Goal: Check status: Check status

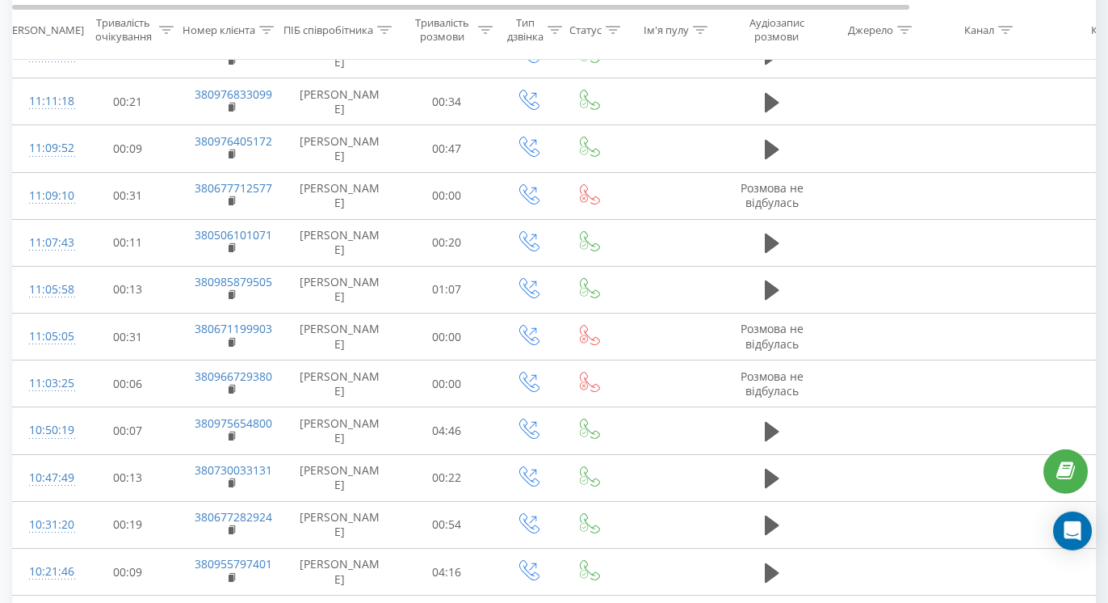
scroll to position [135, 0]
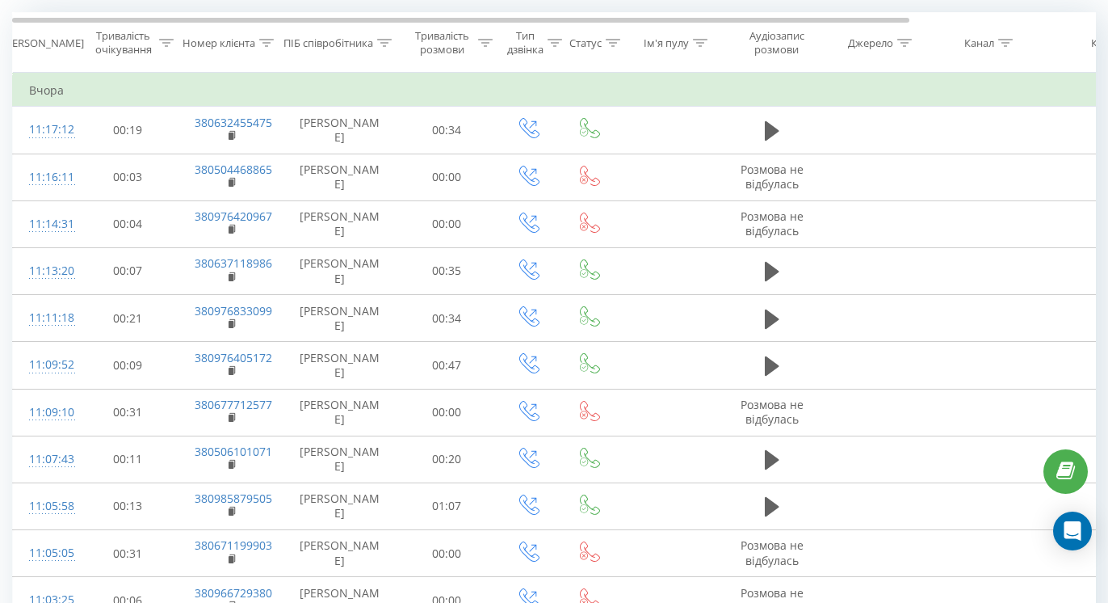
scroll to position [876, 0]
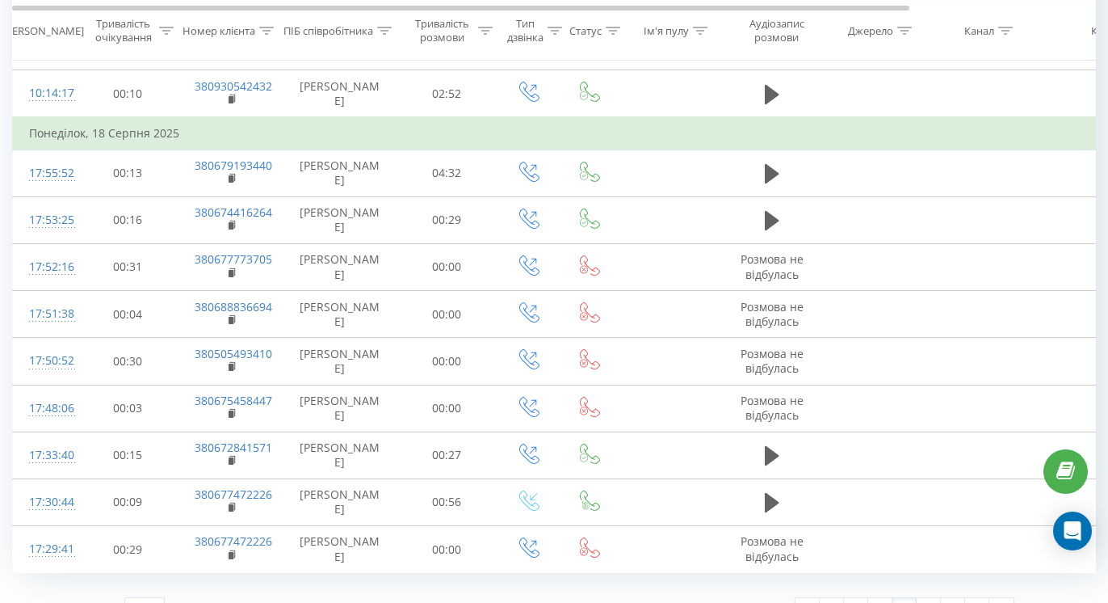
scroll to position [888, 0]
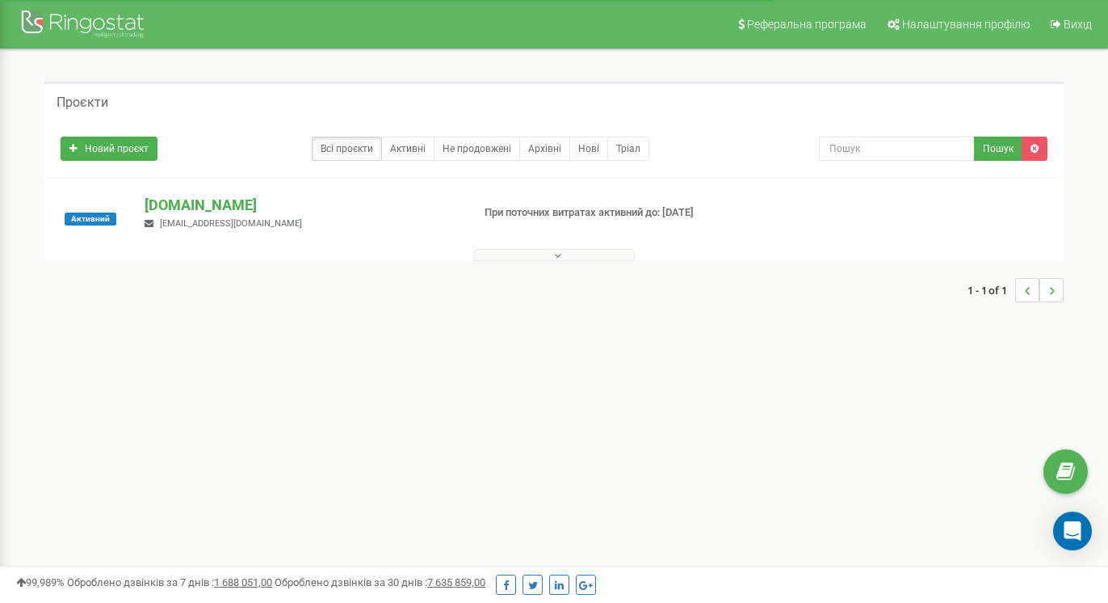
click at [208, 204] on p "[DOMAIN_NAME]" at bounding box center [301, 205] width 313 height 21
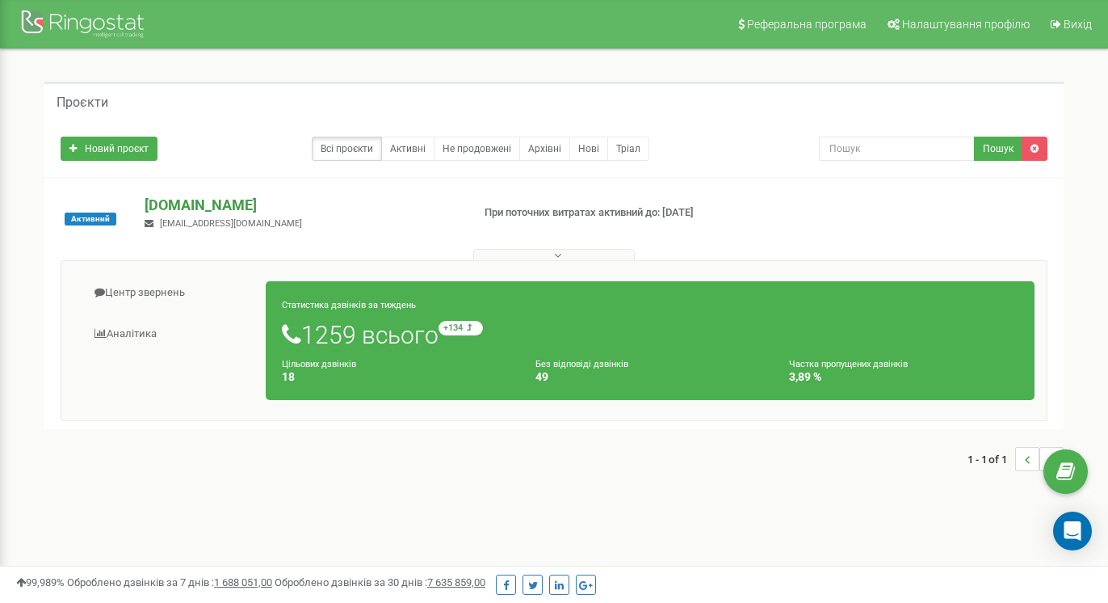
click at [196, 205] on p "[DOMAIN_NAME]" at bounding box center [301, 205] width 313 height 21
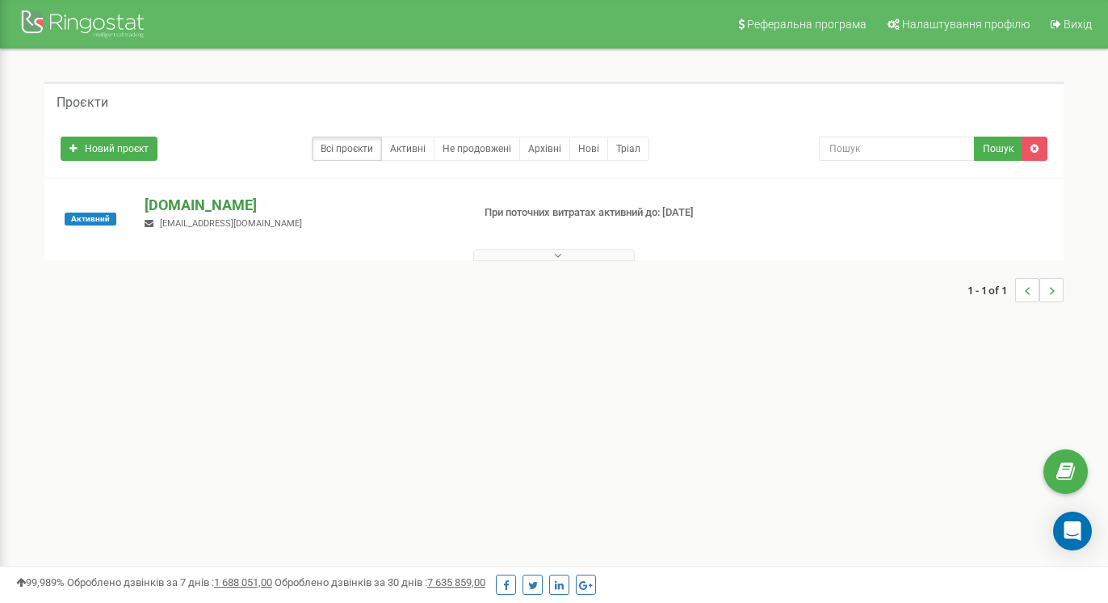
click at [197, 206] on p "[DOMAIN_NAME]" at bounding box center [301, 205] width 313 height 21
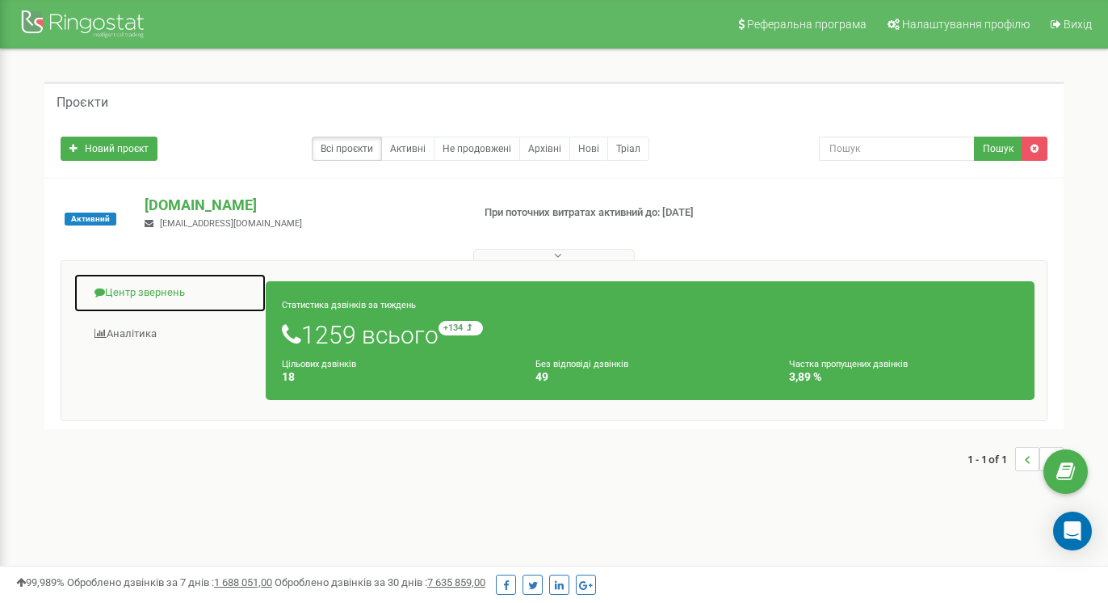
click at [149, 300] on link "Центр звернень" at bounding box center [170, 293] width 193 height 40
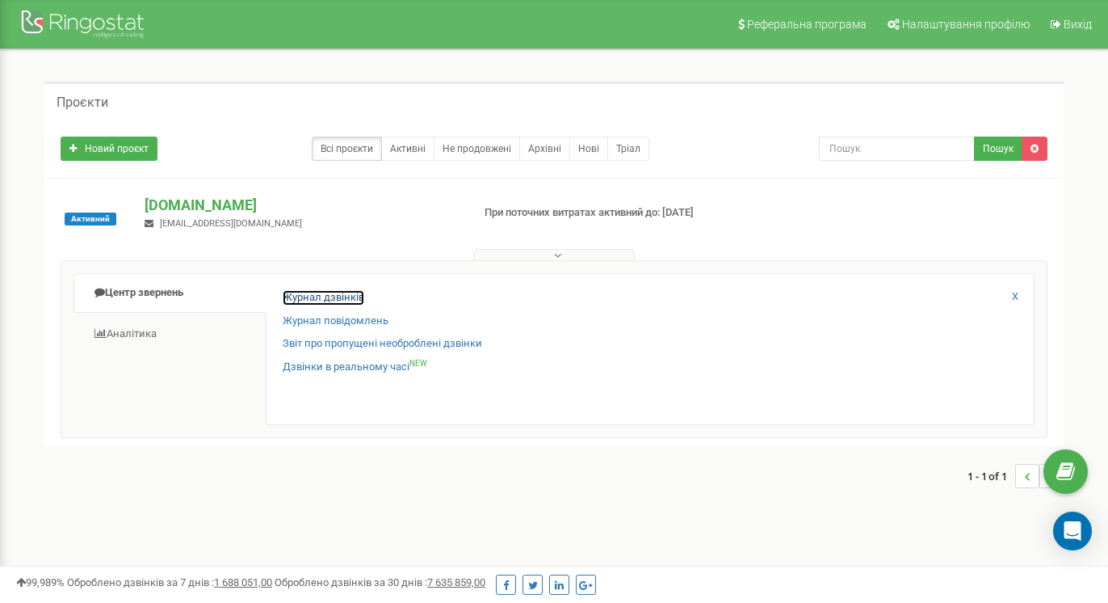
click at [313, 294] on link "Журнал дзвінків" at bounding box center [324, 297] width 82 height 15
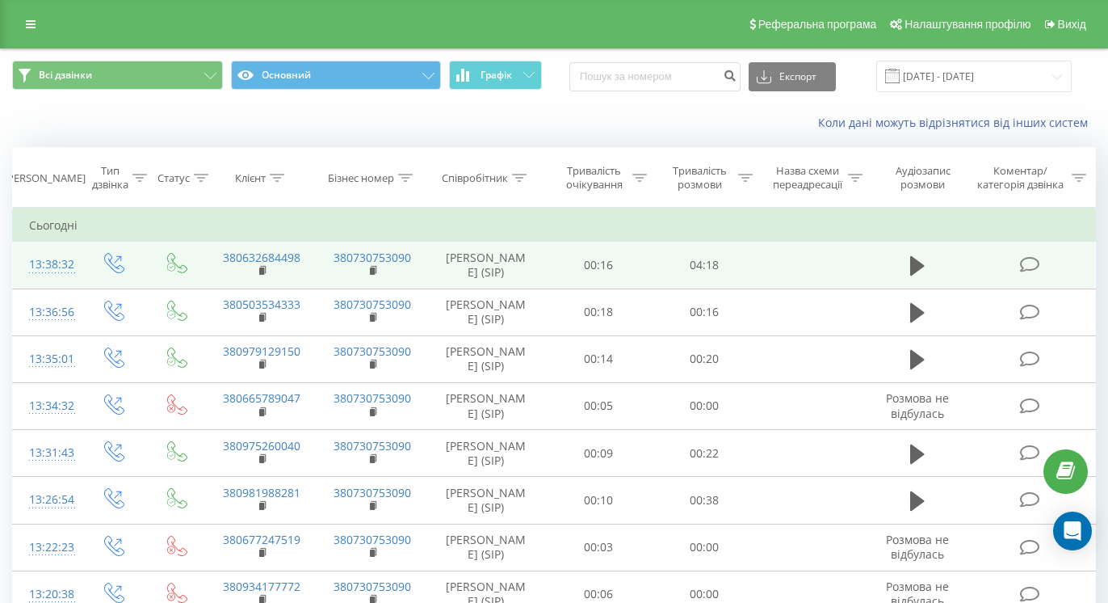
click at [39, 264] on div "13:38:32" at bounding box center [46, 265] width 35 height 32
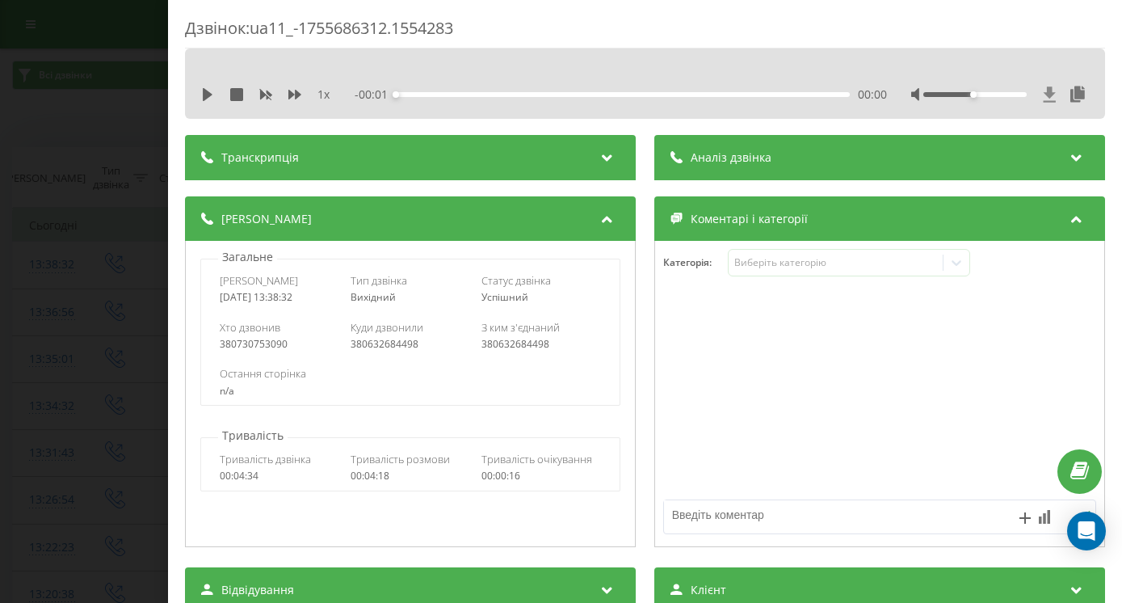
click at [1043, 91] on icon at bounding box center [1050, 94] width 14 height 16
